Goal: Find contact information: Find contact information

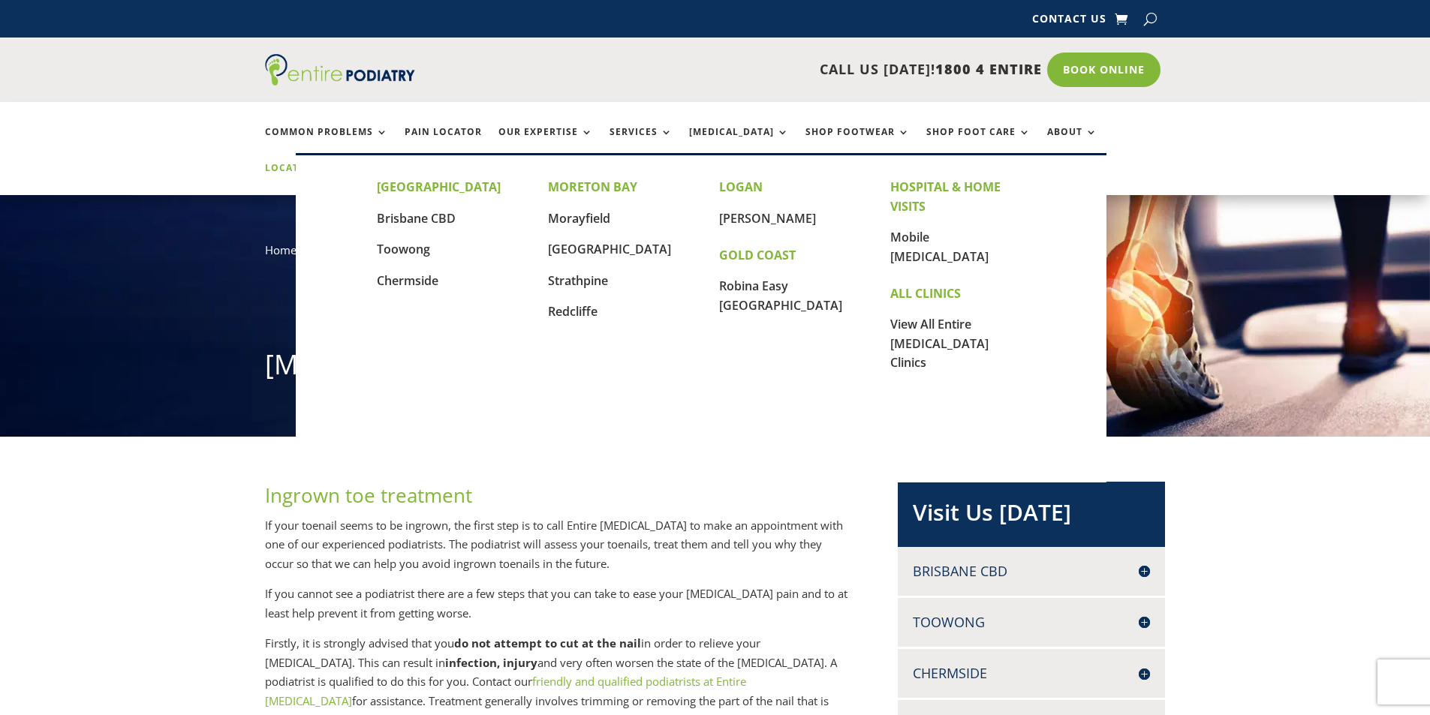
click at [340, 163] on link "Locations" at bounding box center [302, 179] width 75 height 32
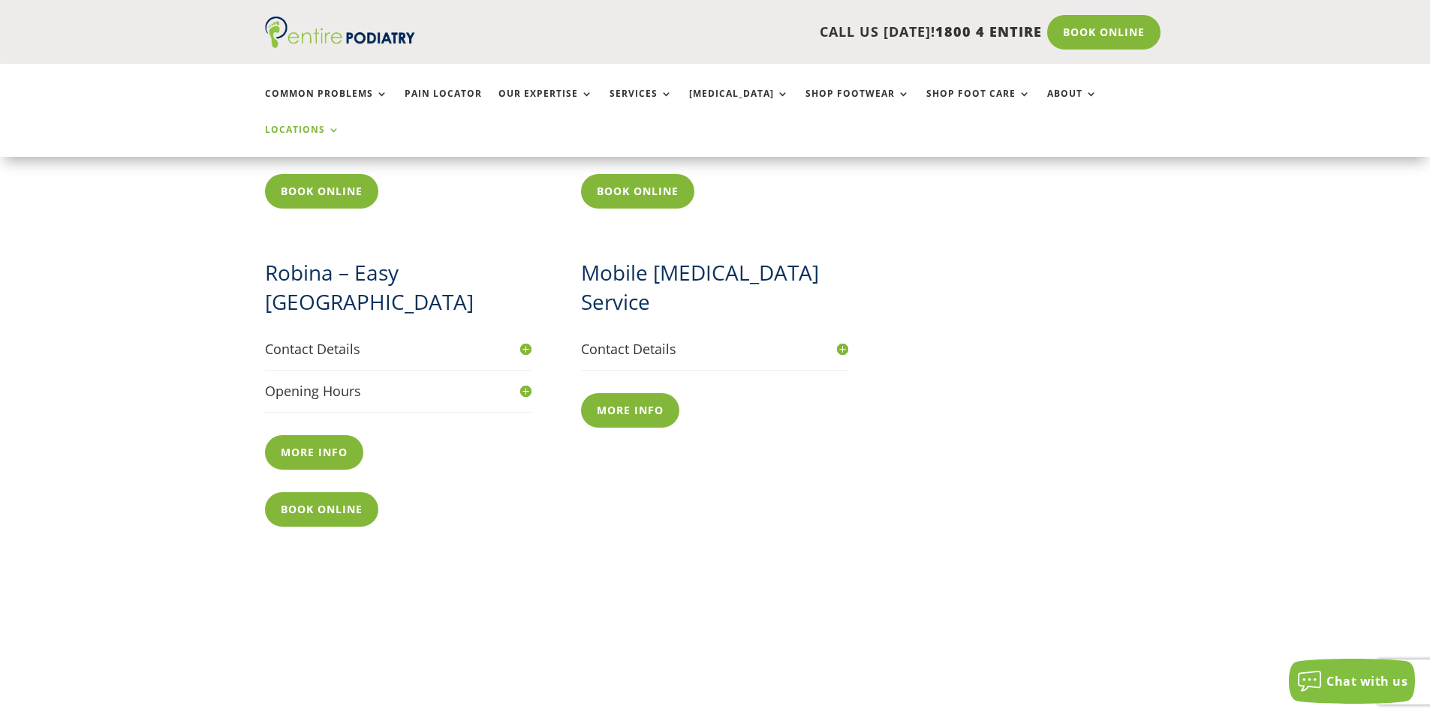
scroll to position [1681, 0]
click at [474, 339] on h4 "Contact Details" at bounding box center [398, 348] width 267 height 19
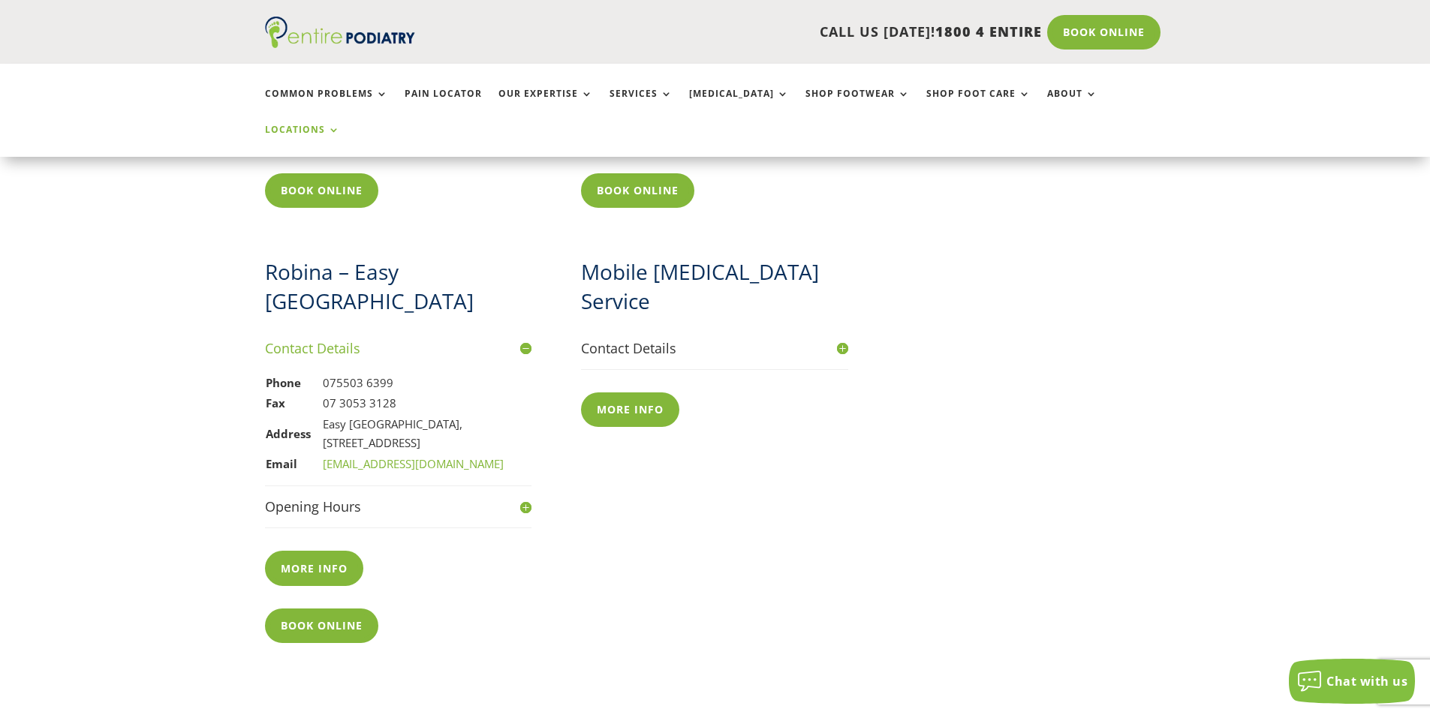
drag, startPoint x: 323, startPoint y: 366, endPoint x: 506, endPoint y: 387, distance: 184.3
click at [504, 414] on td "Easy [GEOGRAPHIC_DATA], [STREET_ADDRESS]" at bounding box center [413, 434] width 182 height 40
copy td "Easy [GEOGRAPHIC_DATA], [STREET_ADDRESS]"
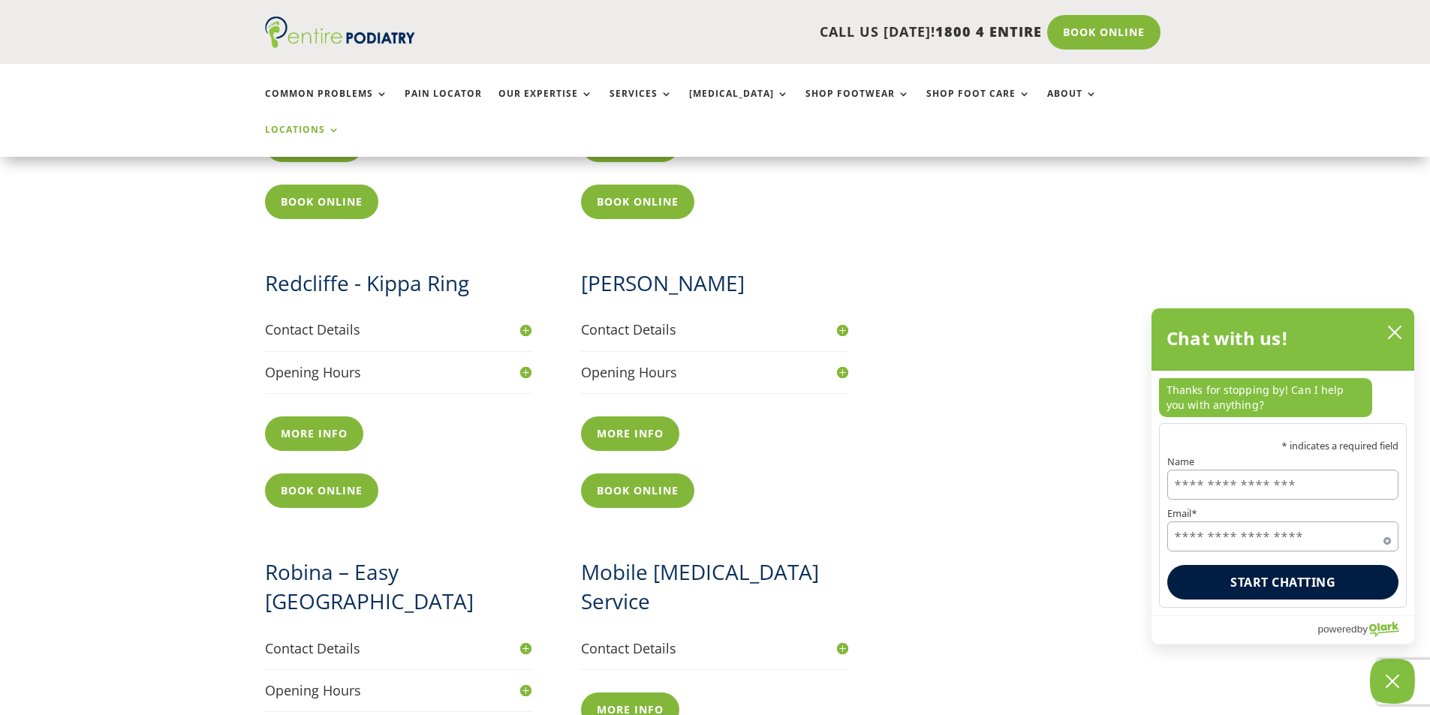
scroll to position [1561, 0]
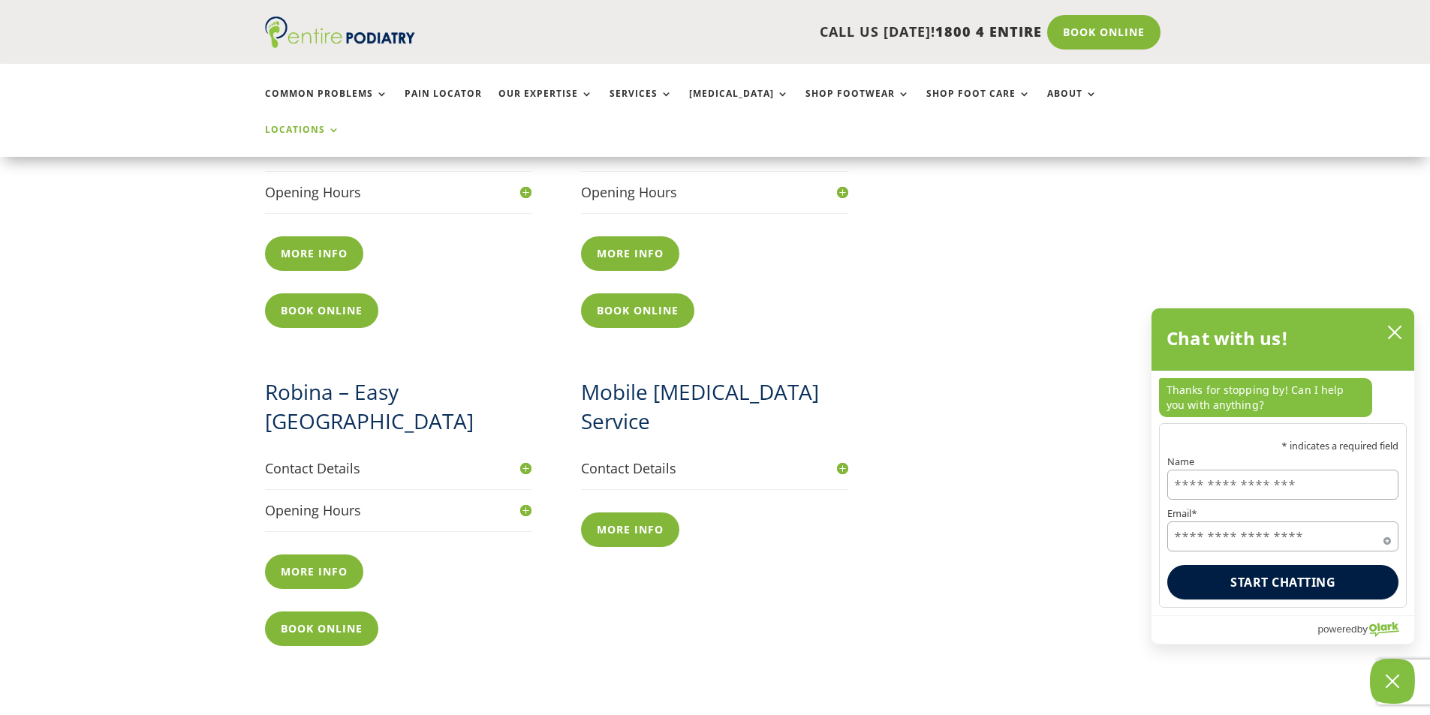
click at [395, 459] on h4 "Contact Details" at bounding box center [398, 468] width 267 height 19
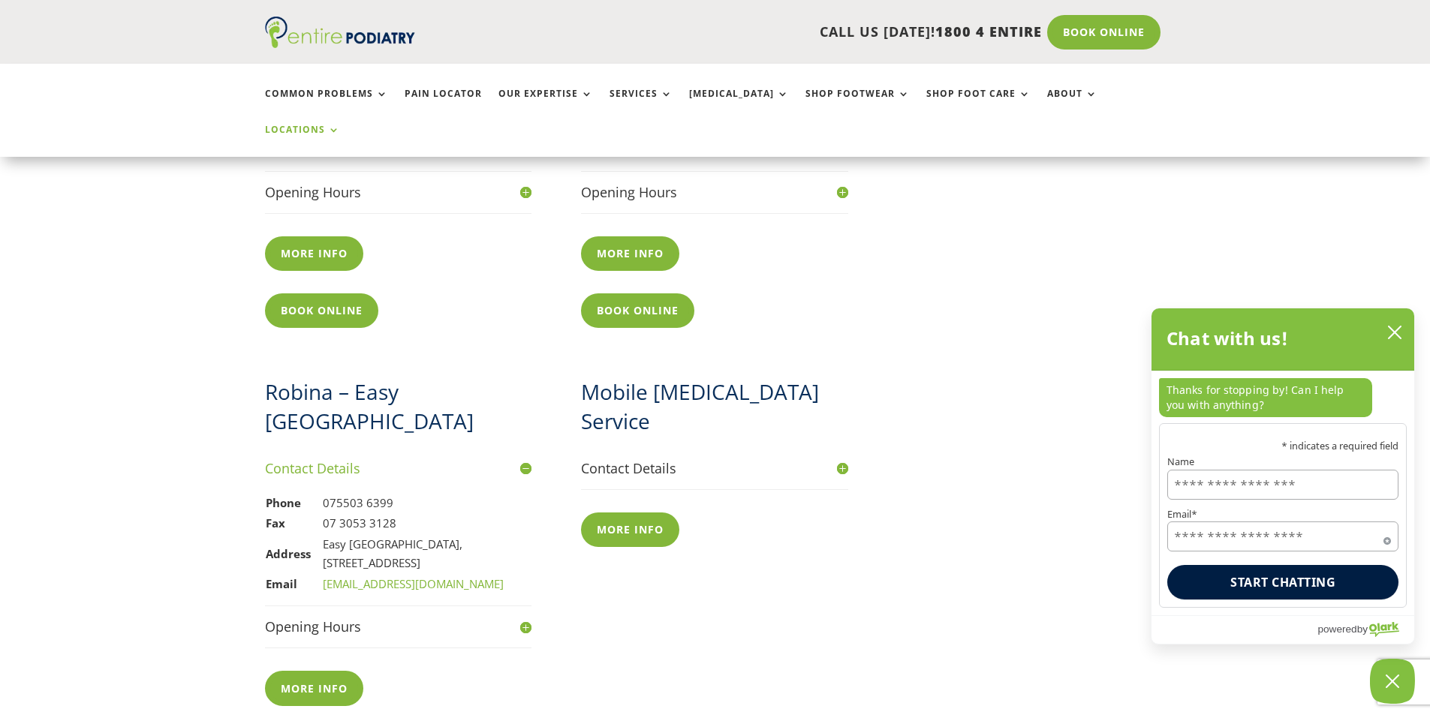
drag, startPoint x: 322, startPoint y: 491, endPoint x: 504, endPoint y: 509, distance: 182.5
click at [504, 534] on td "Easy [GEOGRAPHIC_DATA], [STREET_ADDRESS]" at bounding box center [413, 554] width 182 height 40
copy td "Easy [GEOGRAPHIC_DATA], [STREET_ADDRESS]"
